Goal: Obtain resource: Download file/media

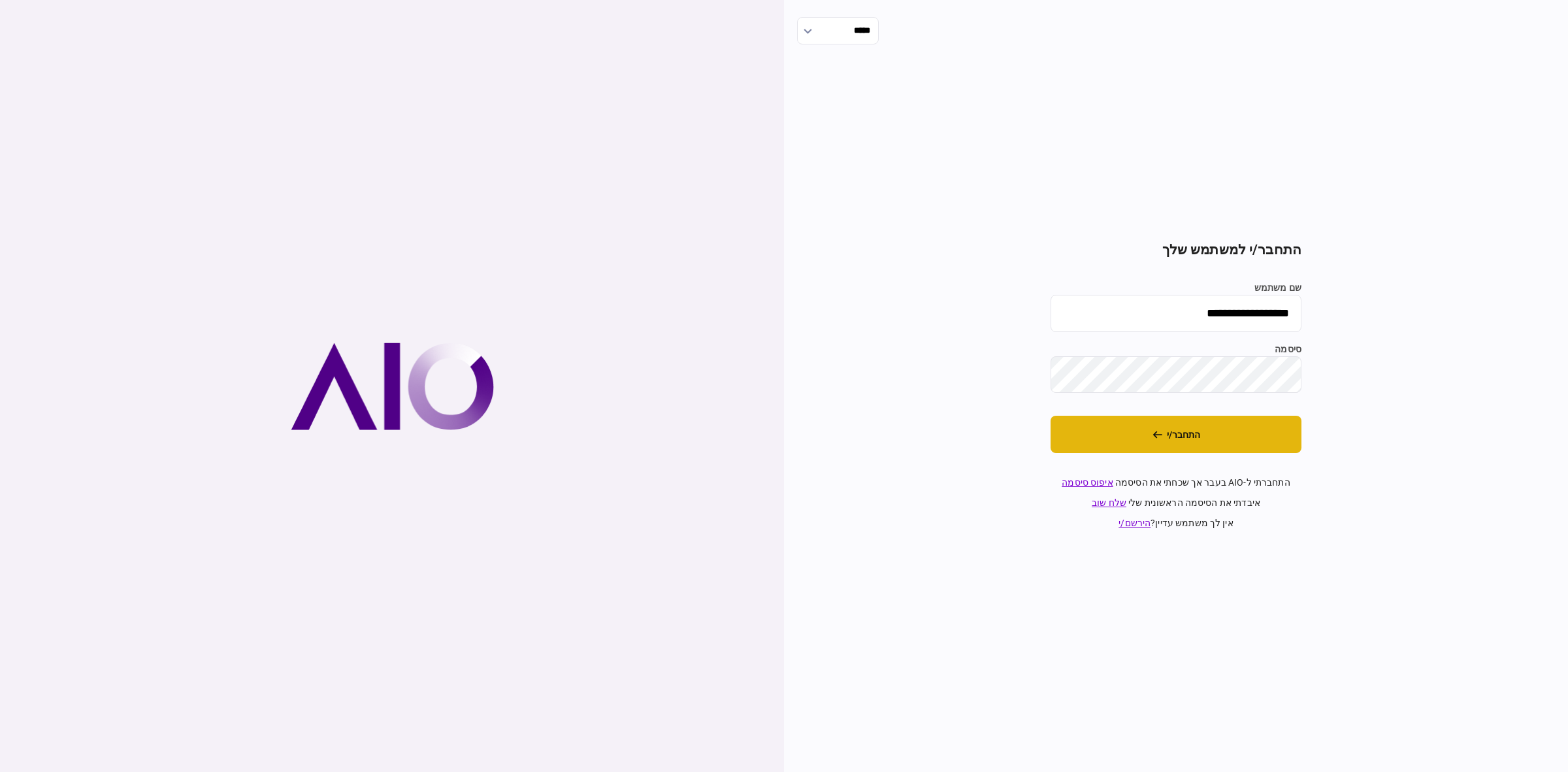
click at [1258, 448] on button "התחבר/י" at bounding box center [1176, 434] width 251 height 37
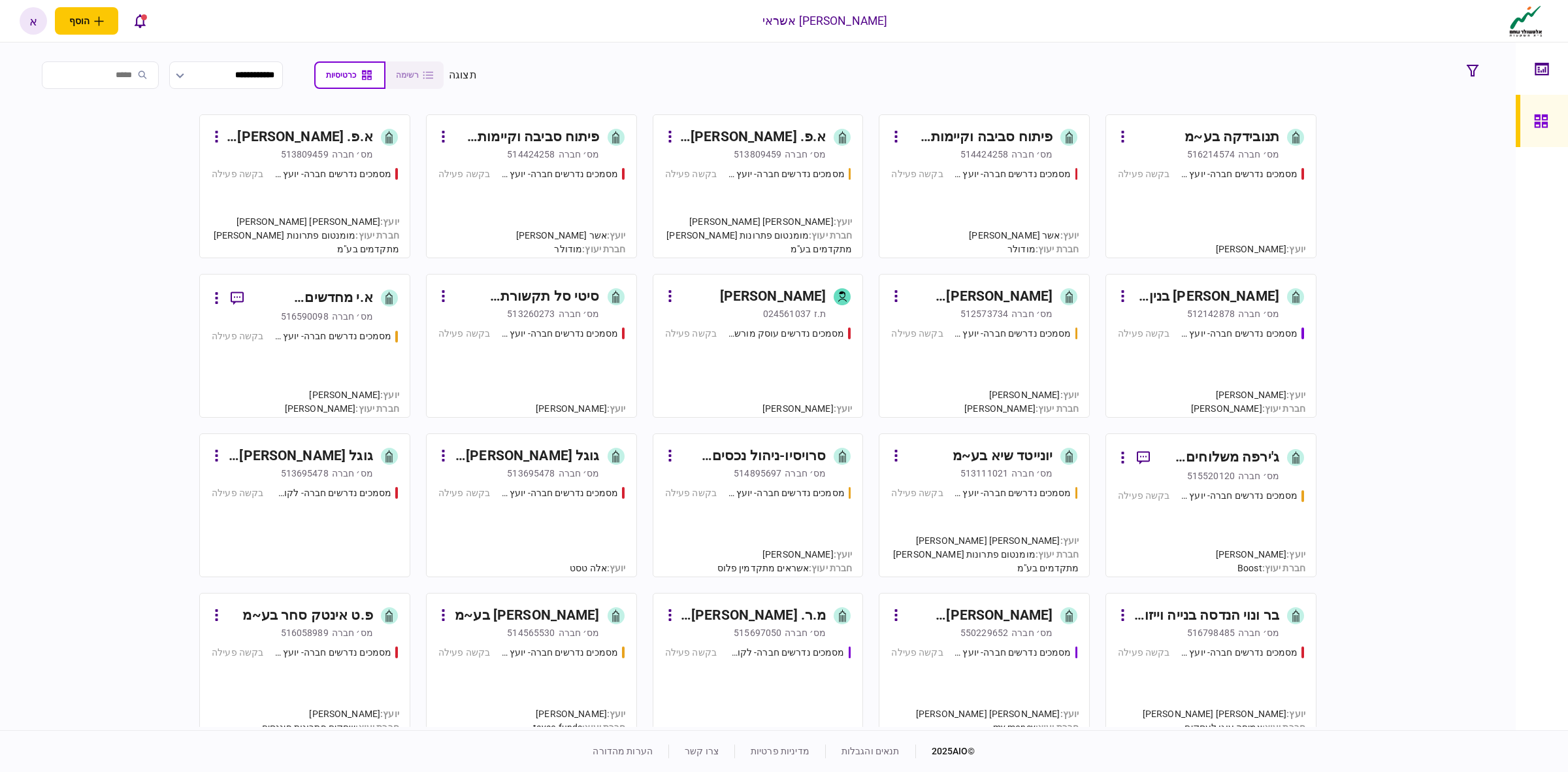
click at [743, 668] on div "מסמכים נדרשים חברה- לקוח קצה - ישיר בקשה פעילה" at bounding box center [758, 685] width 186 height 79
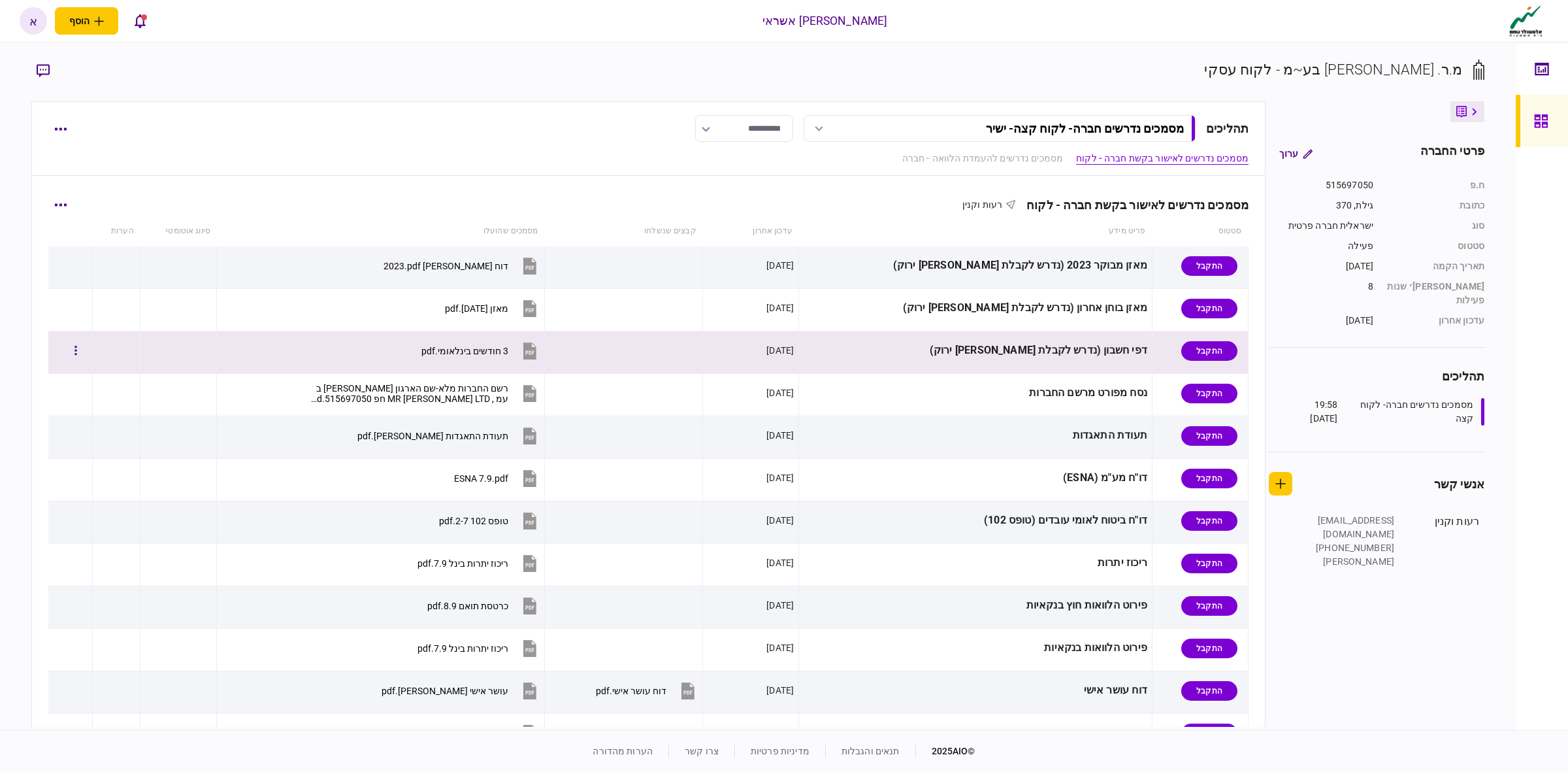
click at [509, 350] on div "3 חודשים בינלאומי.pdf" at bounding box center [465, 351] width 87 height 10
